Goal: Navigation & Orientation: Understand site structure

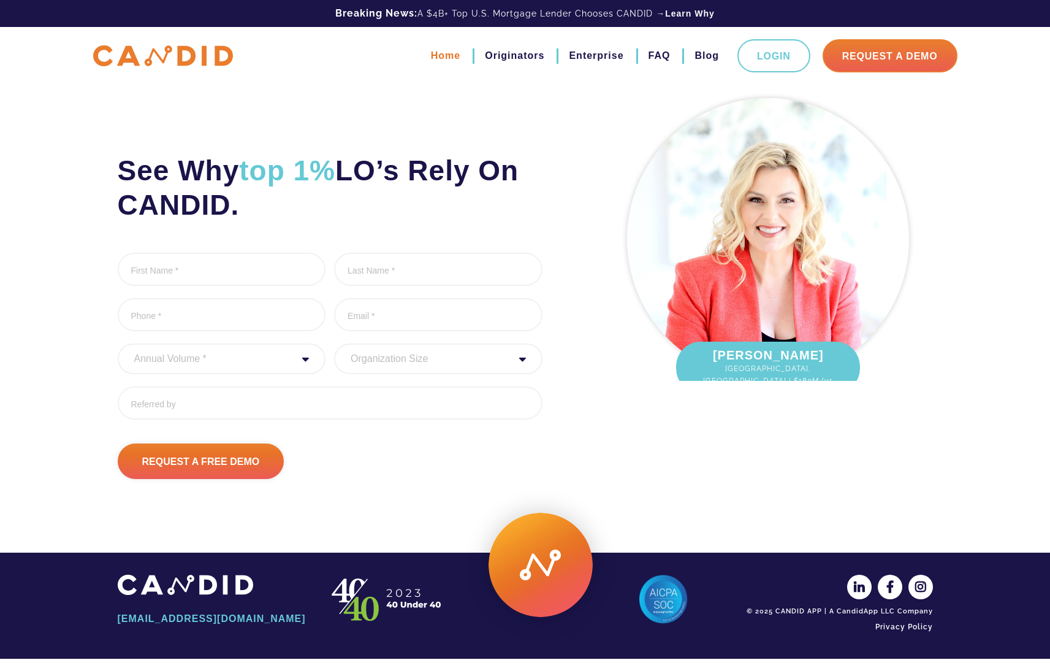
click at [454, 56] on link "Home" at bounding box center [445, 55] width 29 height 21
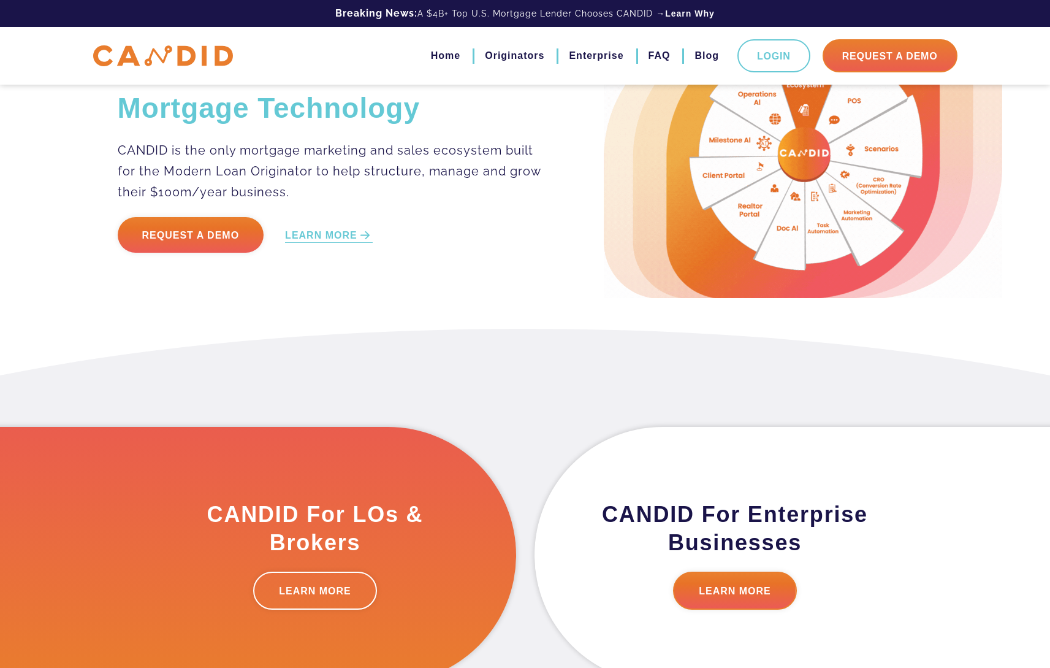
scroll to position [67, 0]
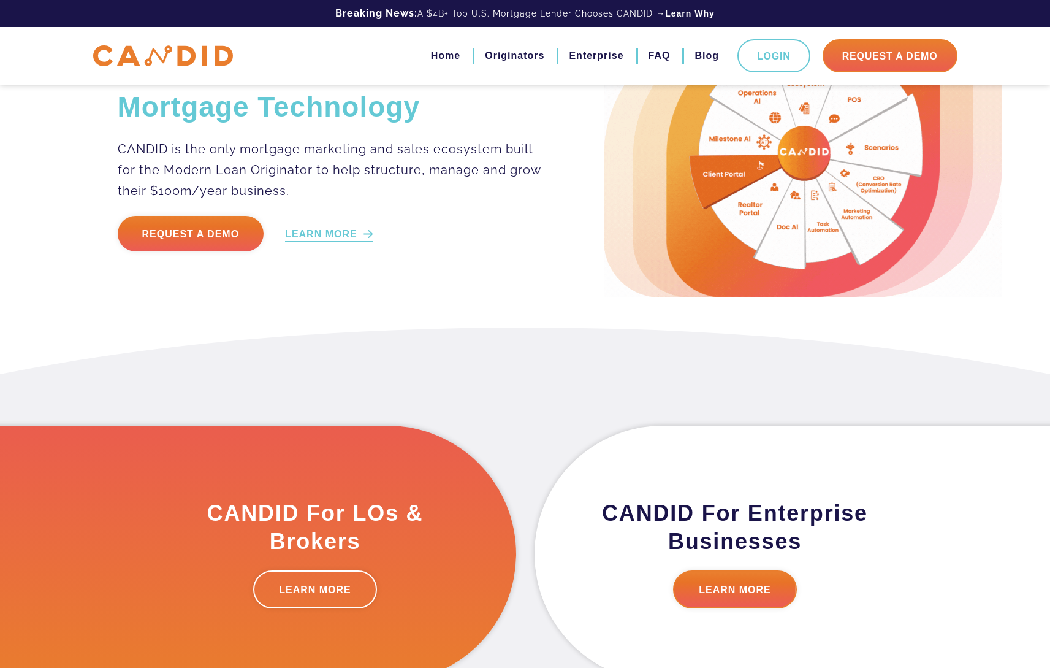
click at [354, 230] on link "LEARN MORE" at bounding box center [329, 235] width 88 height 14
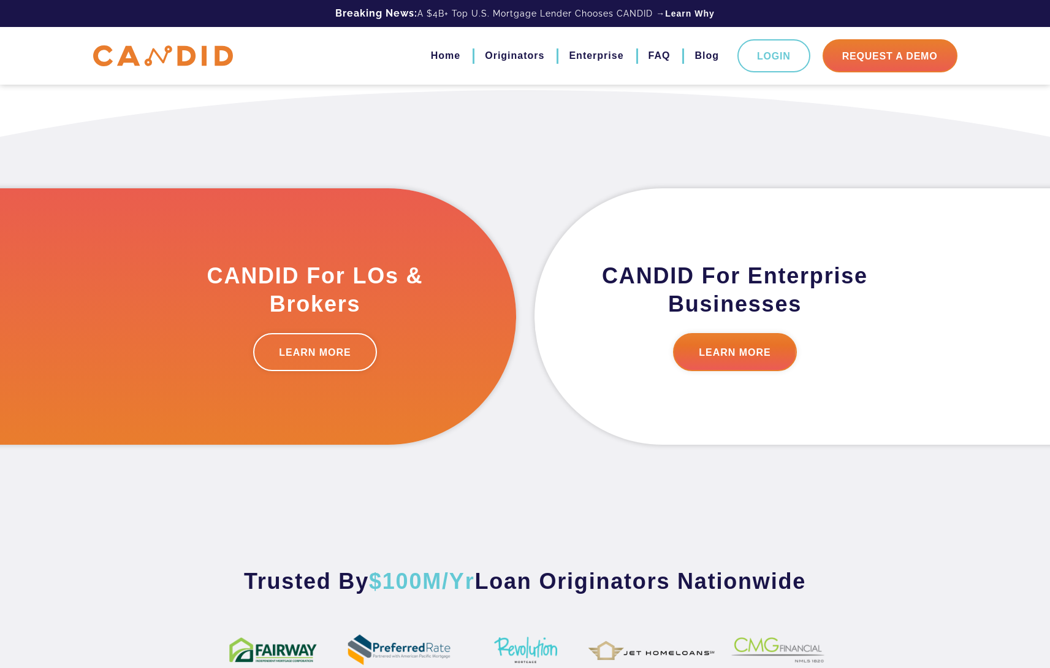
scroll to position [310, 0]
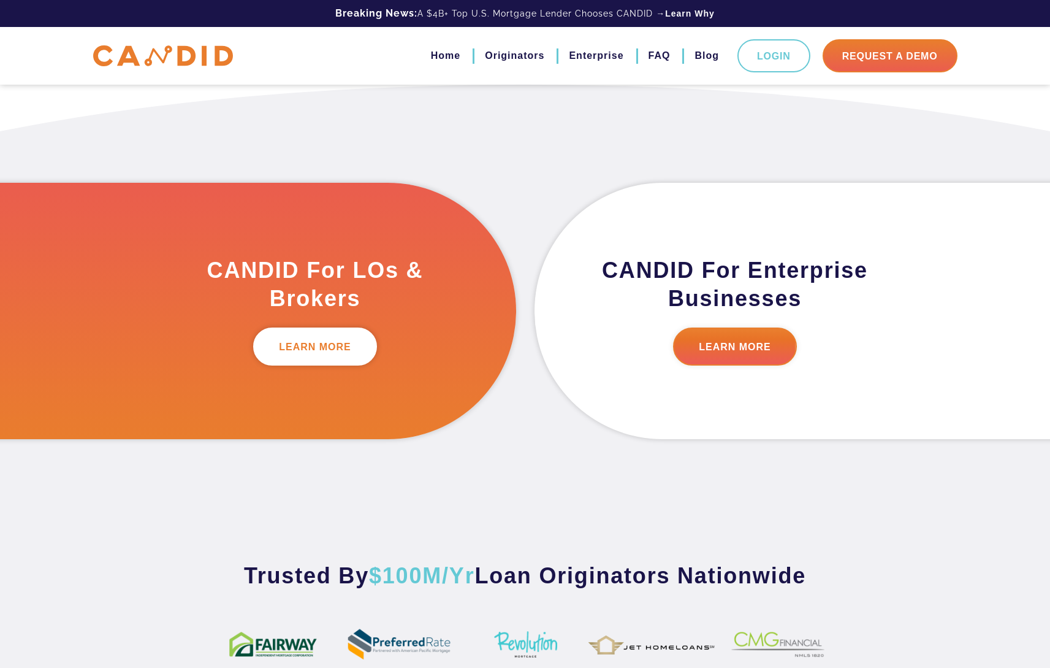
click at [332, 348] on link "LEARN MORE" at bounding box center [315, 346] width 124 height 38
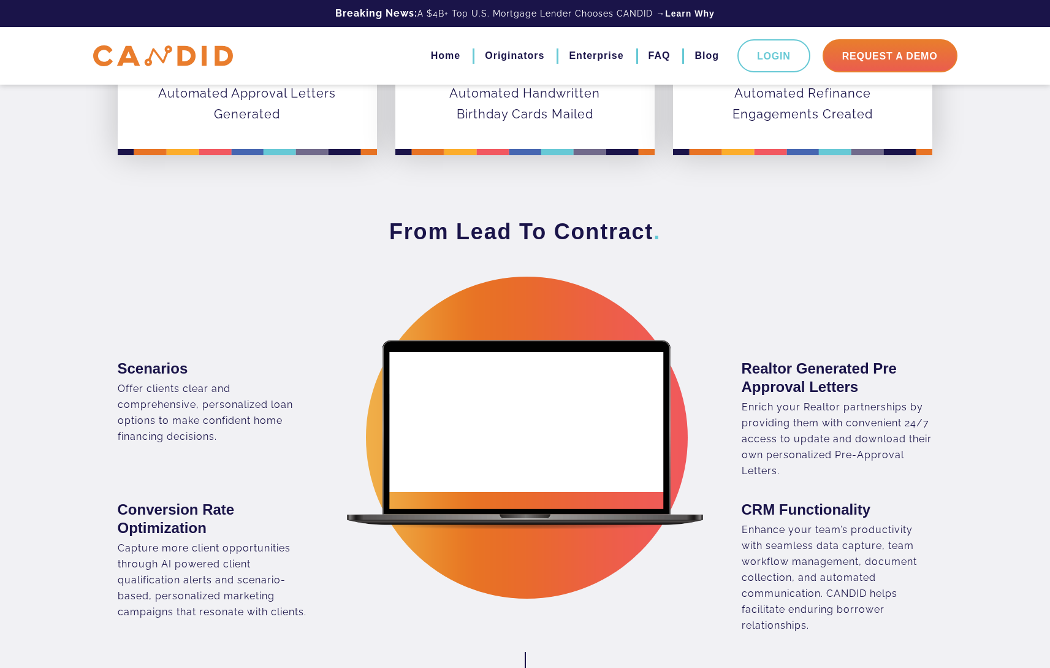
scroll to position [654, 0]
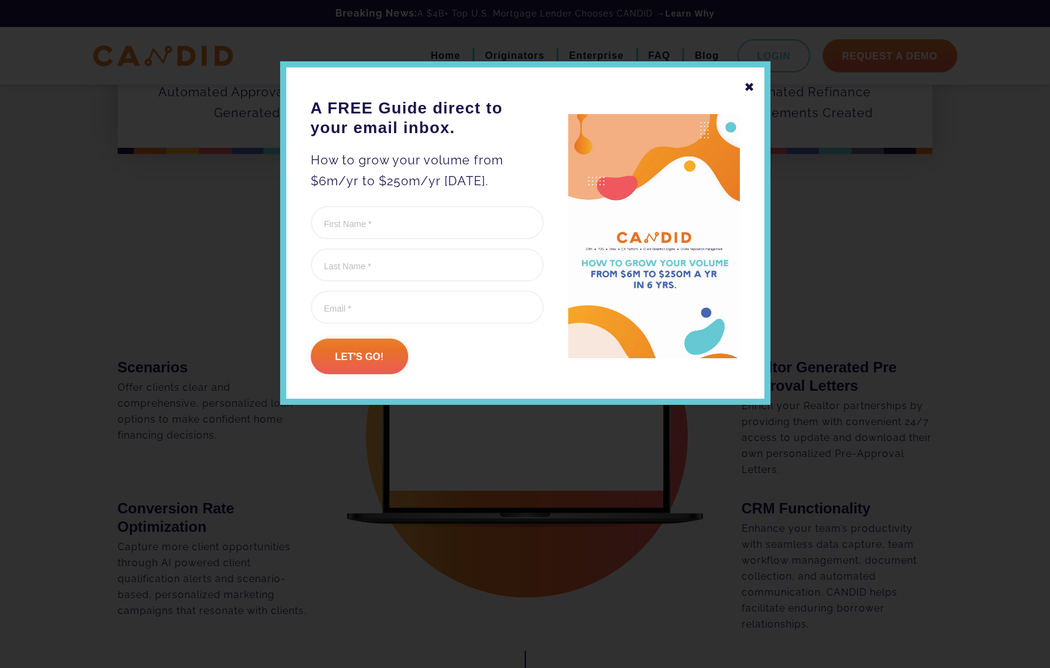
click at [752, 88] on div "✖" at bounding box center [749, 87] width 11 height 21
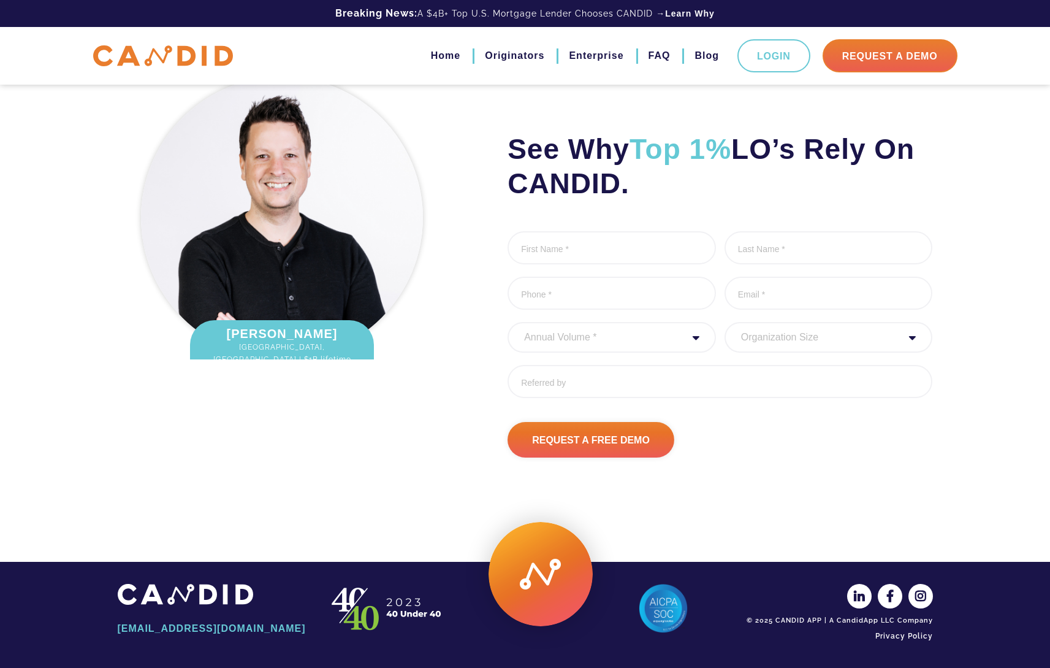
scroll to position [3962, 0]
click at [592, 57] on link "Enterprise" at bounding box center [596, 55] width 55 height 21
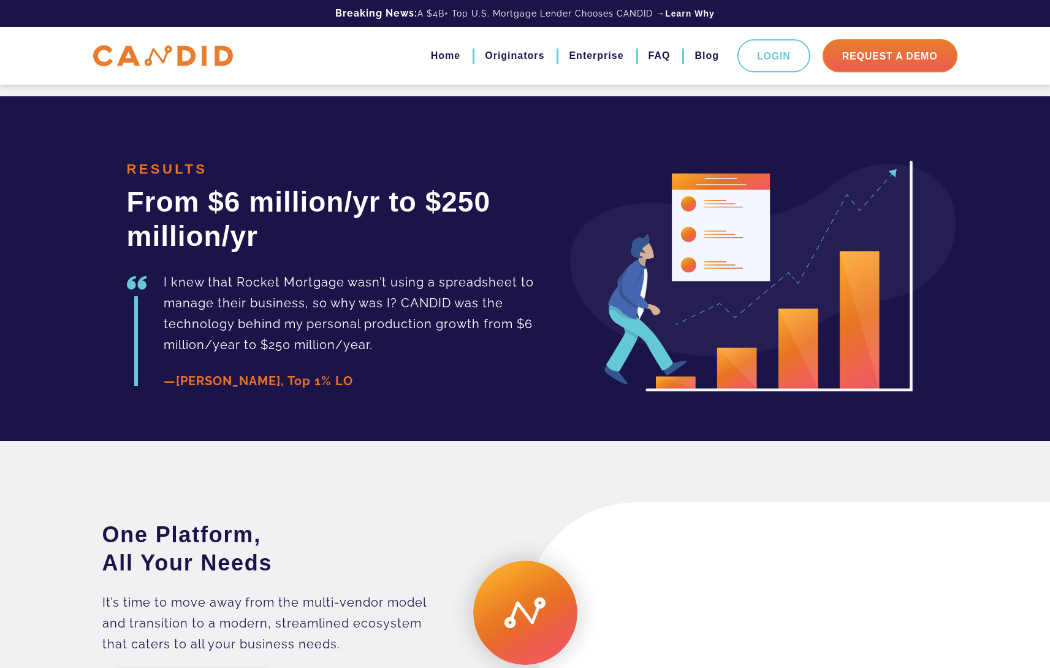
scroll to position [1973, 0]
